Goal: Find specific page/section: Find specific page/section

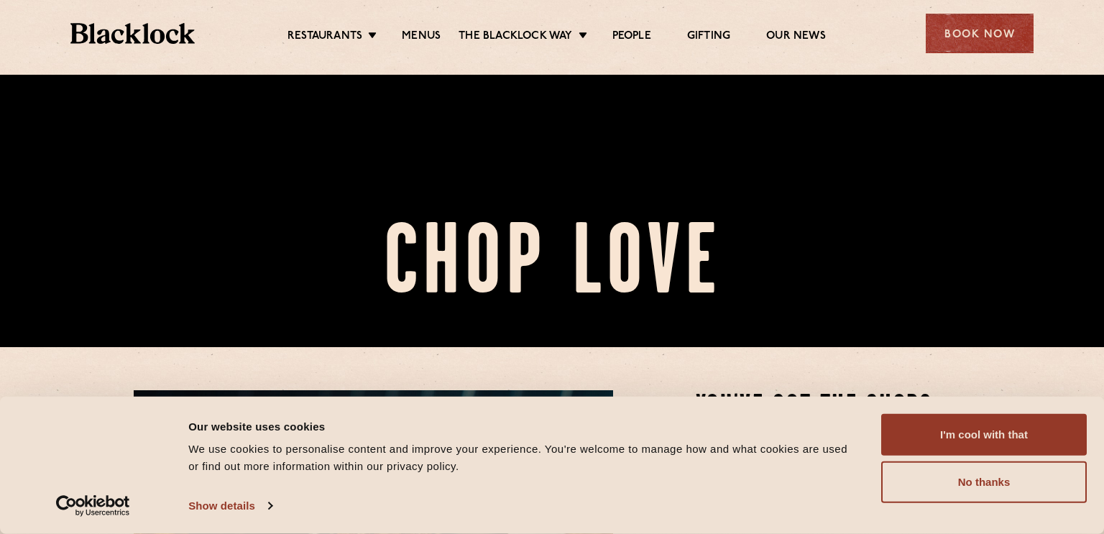
scroll to position [190, 0]
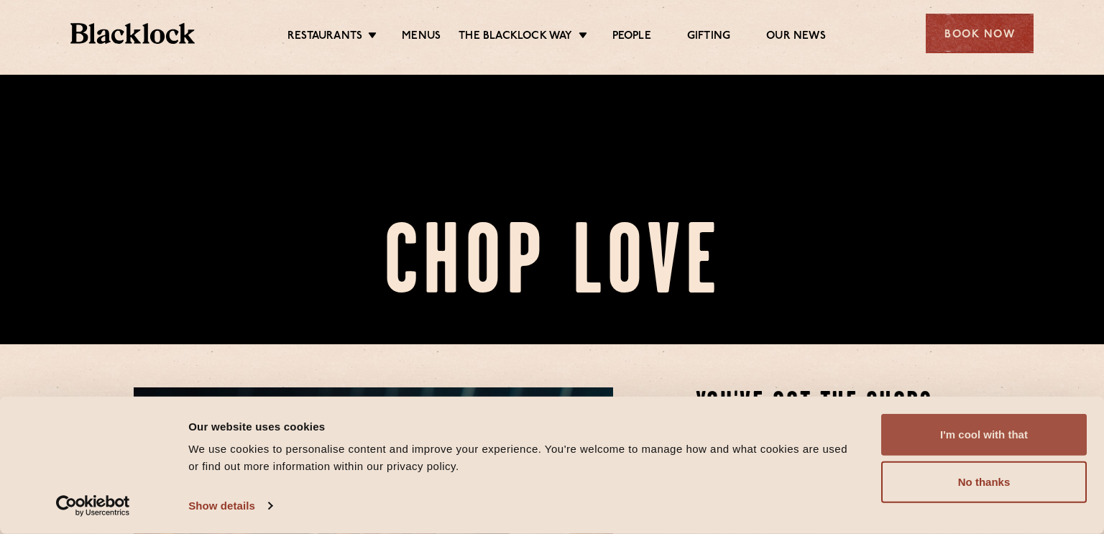
click at [989, 430] on button "I'm cool with that" at bounding box center [983, 435] width 205 height 42
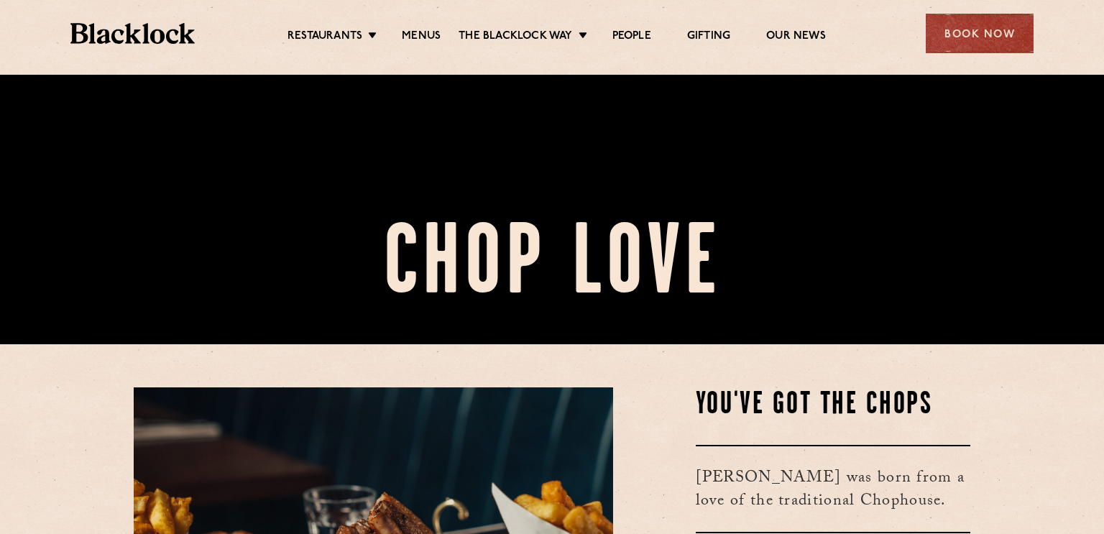
click at [989, 430] on button "I'm cool with that" at bounding box center [983, 435] width 205 height 42
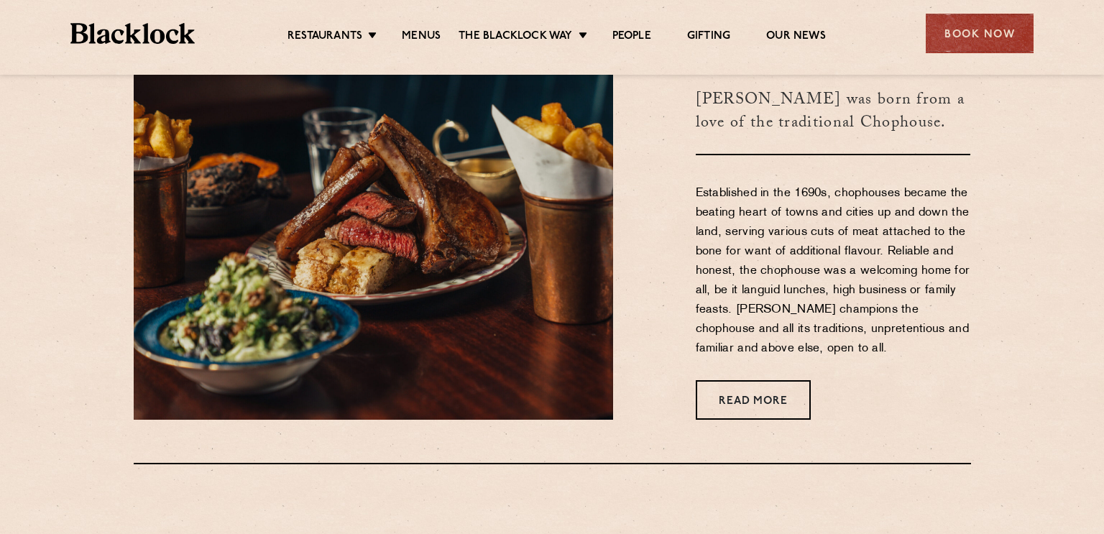
scroll to position [569, 0]
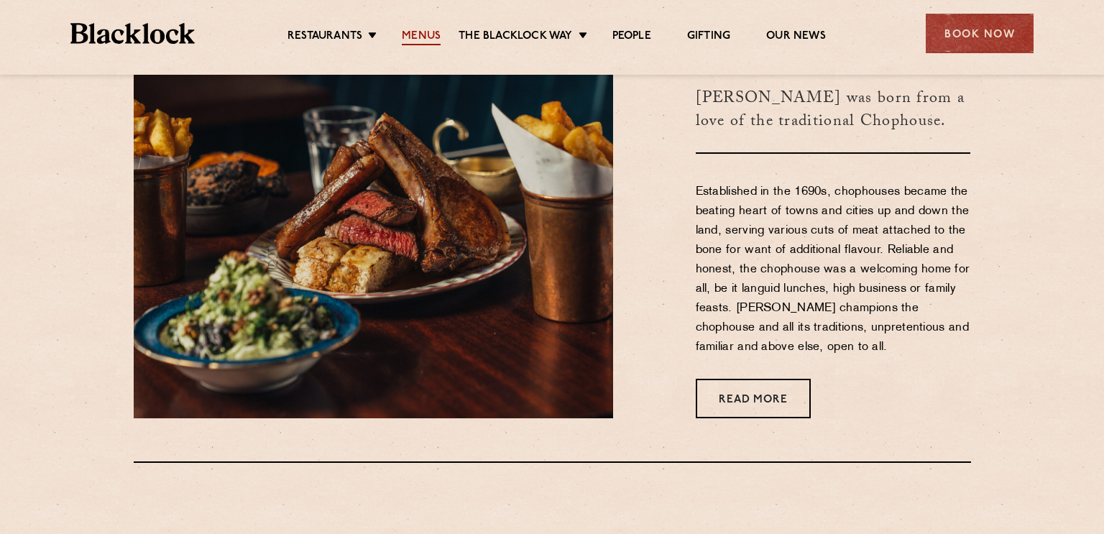
click at [433, 34] on link "Menus" at bounding box center [421, 37] width 39 height 16
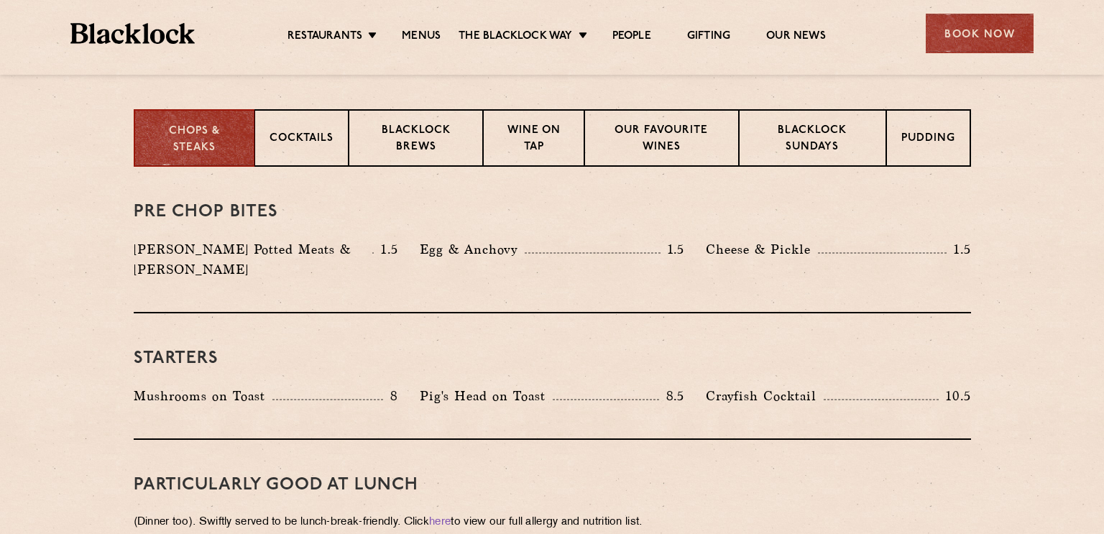
scroll to position [560, 0]
